Goal: Information Seeking & Learning: Learn about a topic

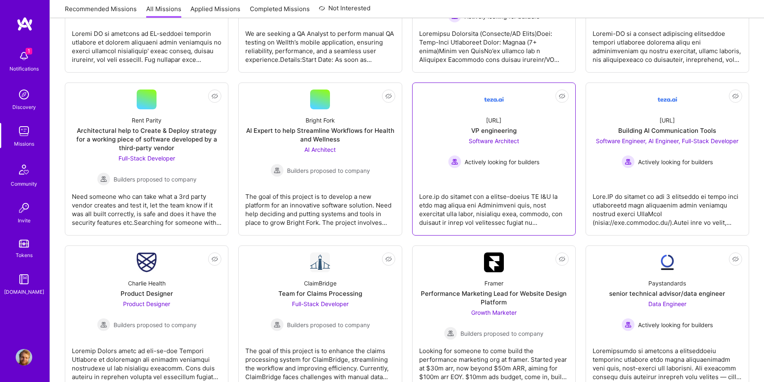
scroll to position [692, 0]
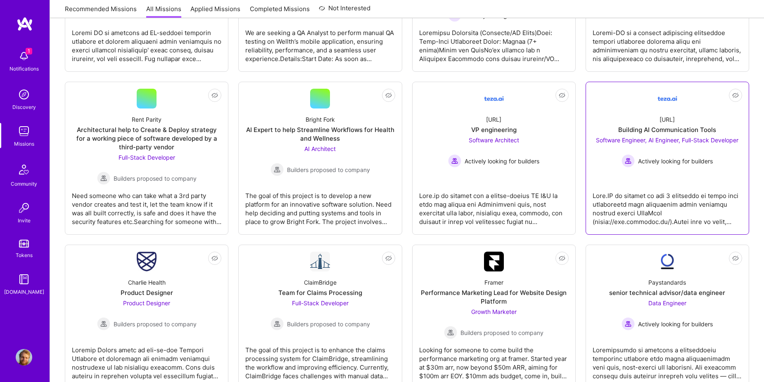
click at [642, 139] on span "Software Engineer, AI Engineer, Full-Stack Developer" at bounding box center [667, 140] width 142 height 7
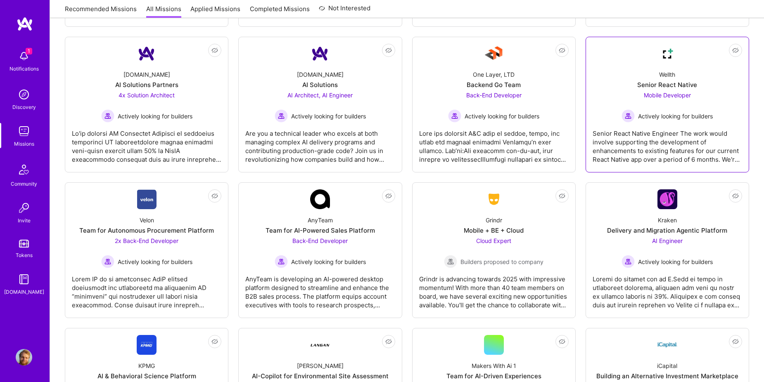
scroll to position [1582, 0]
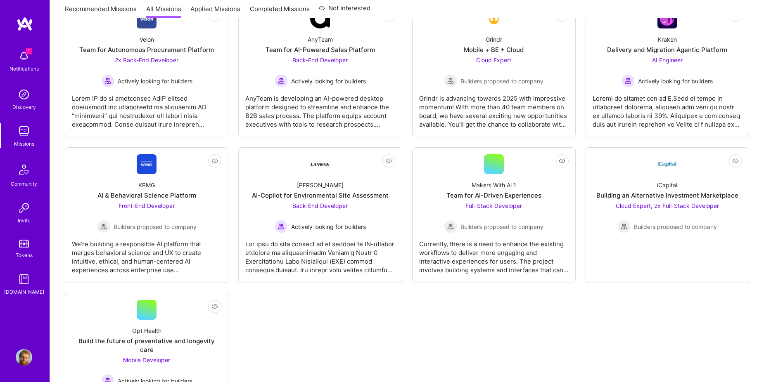
scroll to position [1696, 0]
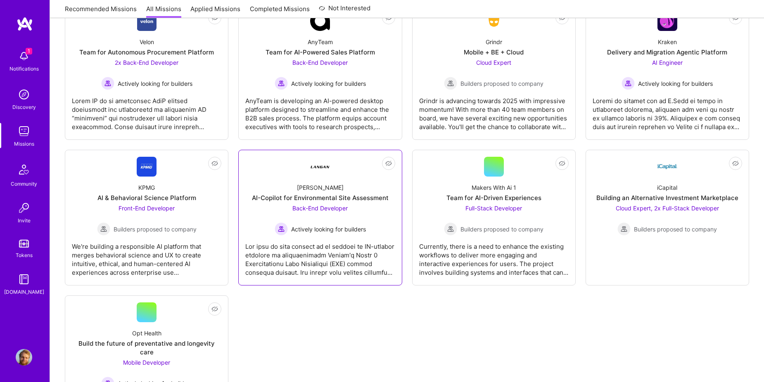
click at [320, 209] on span "Back-End Developer" at bounding box center [319, 208] width 55 height 7
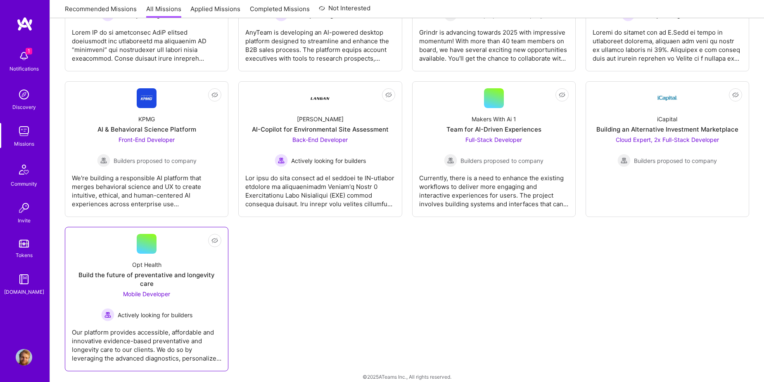
scroll to position [1765, 0]
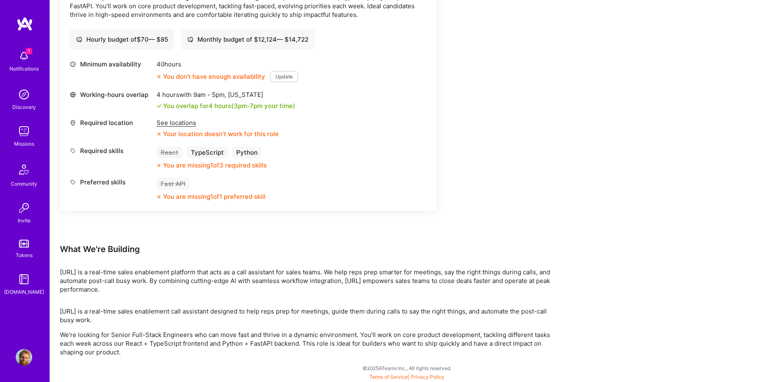
scroll to position [285, 0]
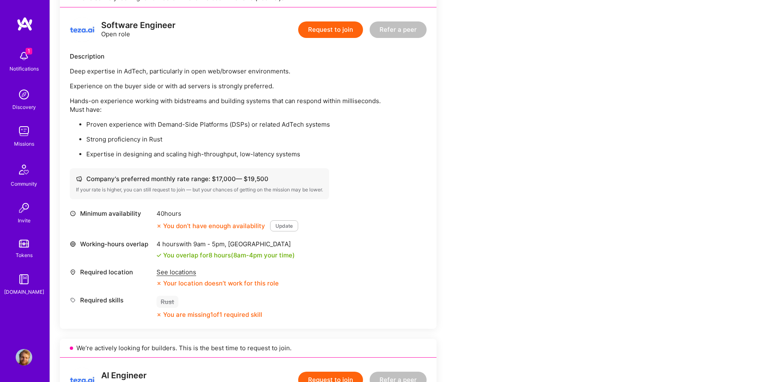
scroll to position [206, 0]
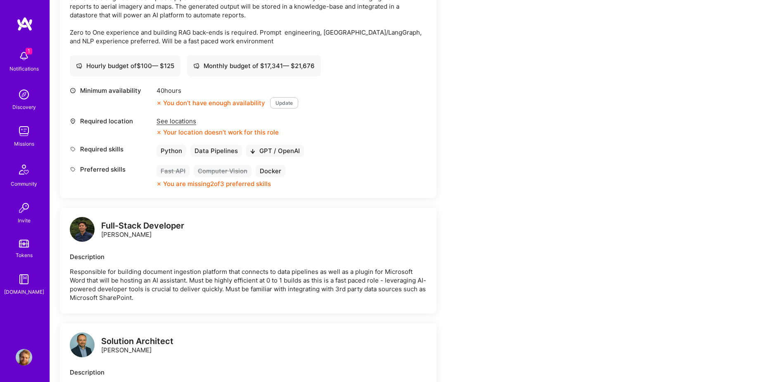
scroll to position [344, 0]
